Goal: Transaction & Acquisition: Obtain resource

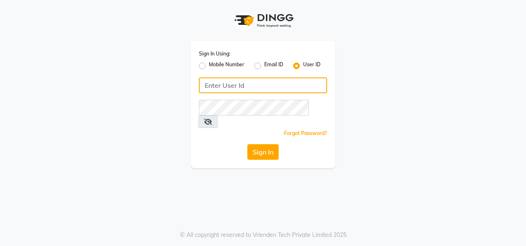
click at [209, 87] on input "Username" at bounding box center [263, 85] width 128 height 16
type input "2"
type input "e2661-20"
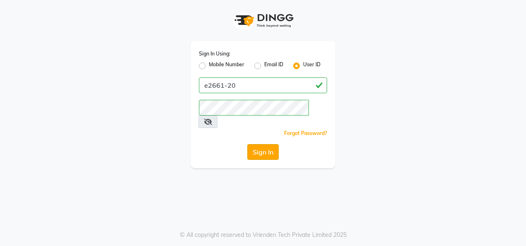
click at [265, 144] on button "Sign In" at bounding box center [262, 152] width 31 height 16
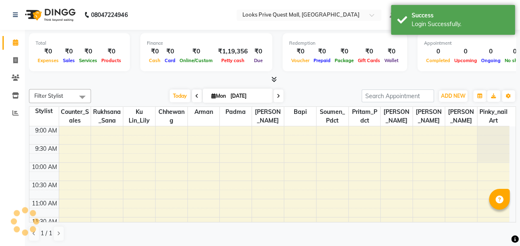
select select "en"
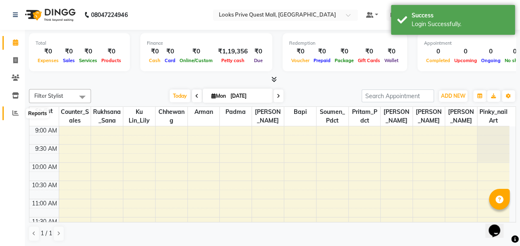
click at [16, 113] on icon at bounding box center [15, 113] width 6 height 6
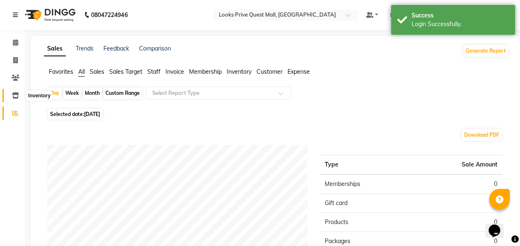
click at [14, 96] on icon at bounding box center [15, 95] width 7 height 6
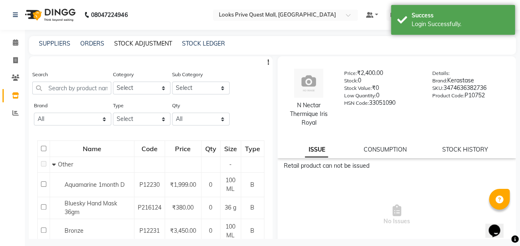
click at [148, 41] on link "STOCK ADJUSTMENT" at bounding box center [143, 43] width 58 height 7
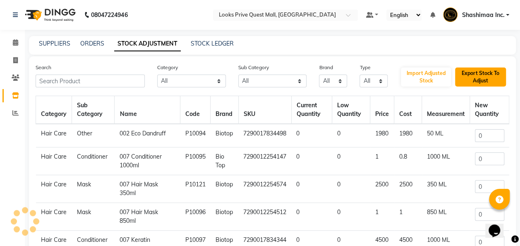
click at [472, 79] on button "Export Stock To Adjust" at bounding box center [480, 76] width 51 height 19
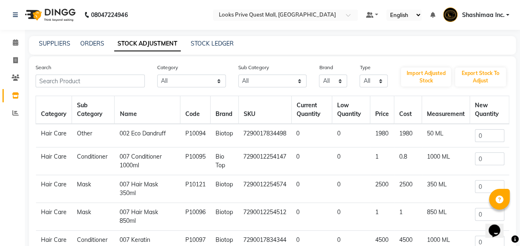
click at [16, 96] on icon at bounding box center [15, 95] width 7 height 6
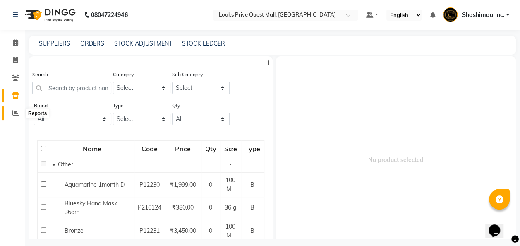
click at [10, 112] on span at bounding box center [15, 113] width 14 height 10
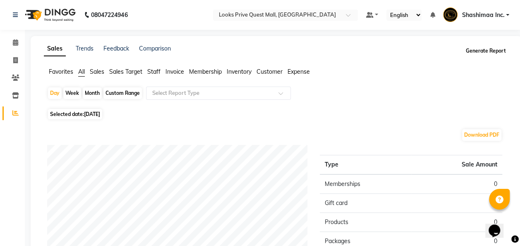
click at [479, 50] on button "Generate Report" at bounding box center [486, 51] width 44 height 12
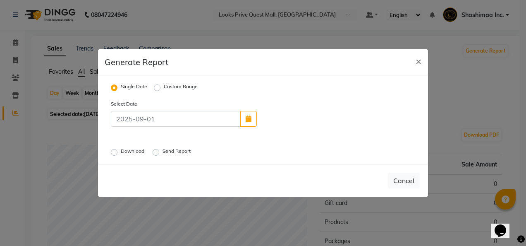
click at [164, 88] on label "Custom Range" at bounding box center [181, 88] width 34 height 10
click at [158, 88] on input "Custom Range" at bounding box center [159, 88] width 6 height 6
radio input "true"
select select "9"
select select "2025"
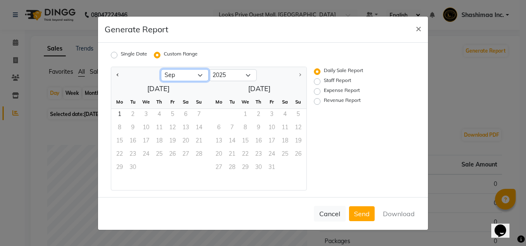
click at [182, 76] on select "Jan Feb Mar Apr May Jun [DATE] Aug Sep" at bounding box center [185, 75] width 48 height 12
select select "8"
click at [161, 69] on select "Jan Feb Mar Apr May Jun [DATE] Aug Sep" at bounding box center [185, 75] width 48 height 12
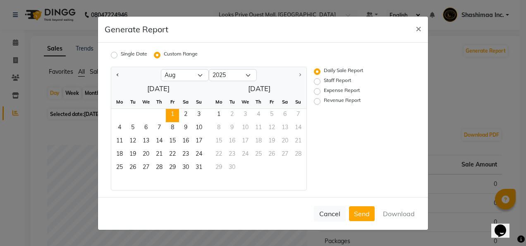
click at [174, 113] on span "1" at bounding box center [172, 115] width 13 height 13
click at [206, 166] on div "29 30" at bounding box center [256, 168] width 101 height 13
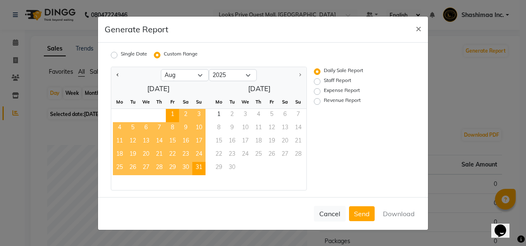
click at [202, 167] on span "31" at bounding box center [198, 168] width 13 height 13
click at [324, 81] on label "Staff Report" at bounding box center [337, 82] width 27 height 10
click at [316, 81] on input "Staff Report" at bounding box center [319, 81] width 6 height 6
radio input "true"
click at [390, 211] on button "Download" at bounding box center [399, 213] width 42 height 15
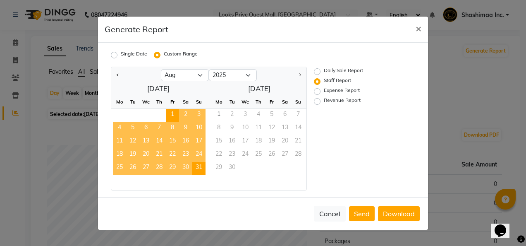
click at [462, 104] on ngb-modal-window "Generate Report × Single Date Custom Range Jan Feb Mar Apr May Jun [DATE] Aug […" at bounding box center [263, 123] width 526 height 246
click at [416, 29] on span "×" at bounding box center [419, 28] width 6 height 12
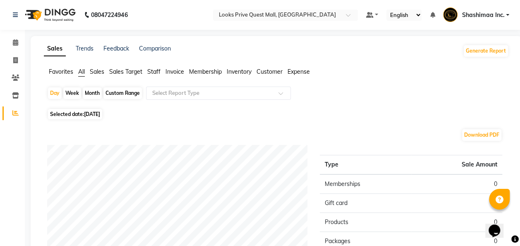
click at [504, 18] on link "Shashimaa Inc." at bounding box center [476, 15] width 66 height 14
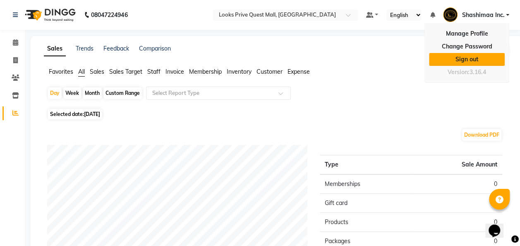
click at [477, 54] on link "Sign out" at bounding box center [467, 59] width 76 height 13
